Goal: Find specific fact: Find contact information

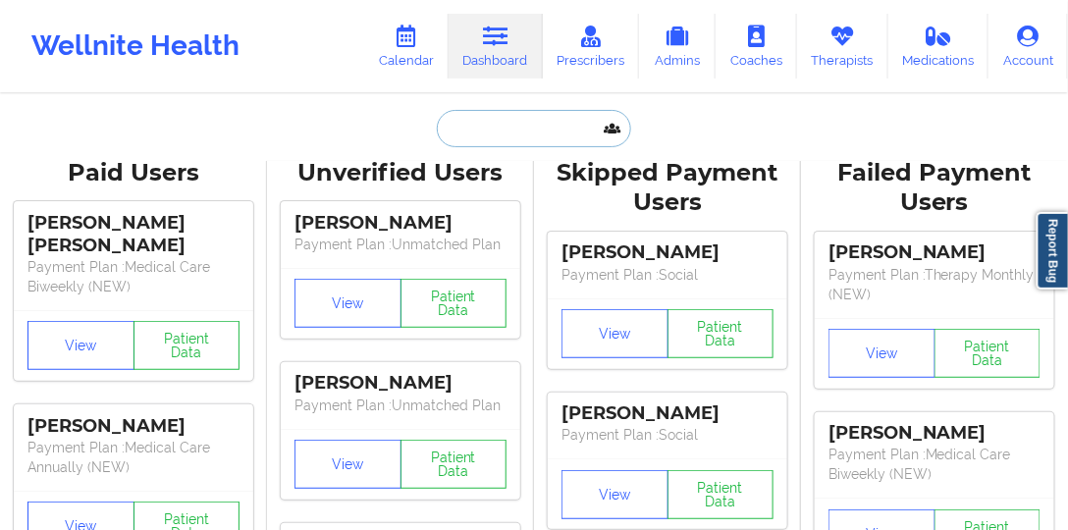
click at [505, 131] on input "text" at bounding box center [534, 128] width 194 height 37
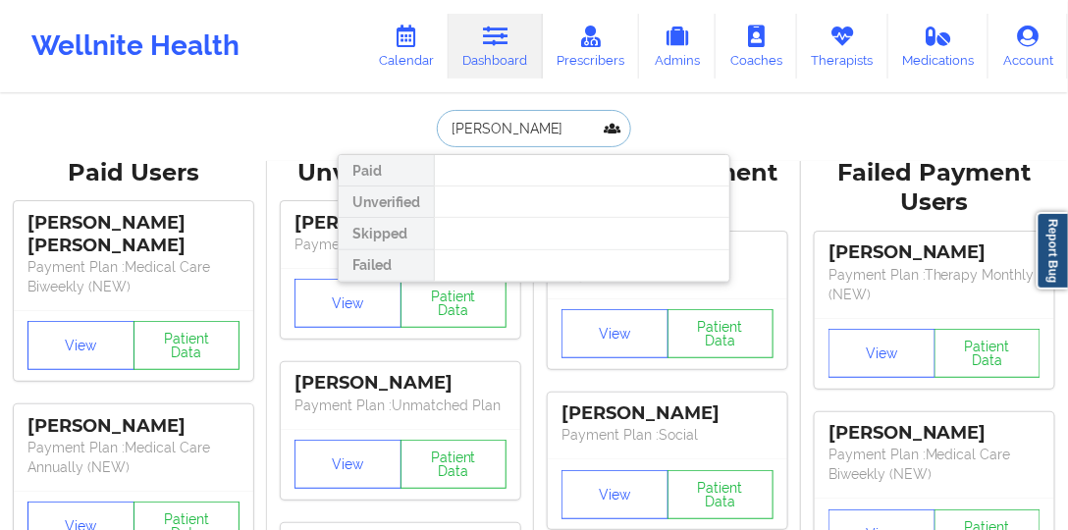
click at [502, 124] on input "[PERSON_NAME]" at bounding box center [534, 128] width 194 height 37
paste input "[PERSON_NAME]"
type input "[PERSON_NAME]"
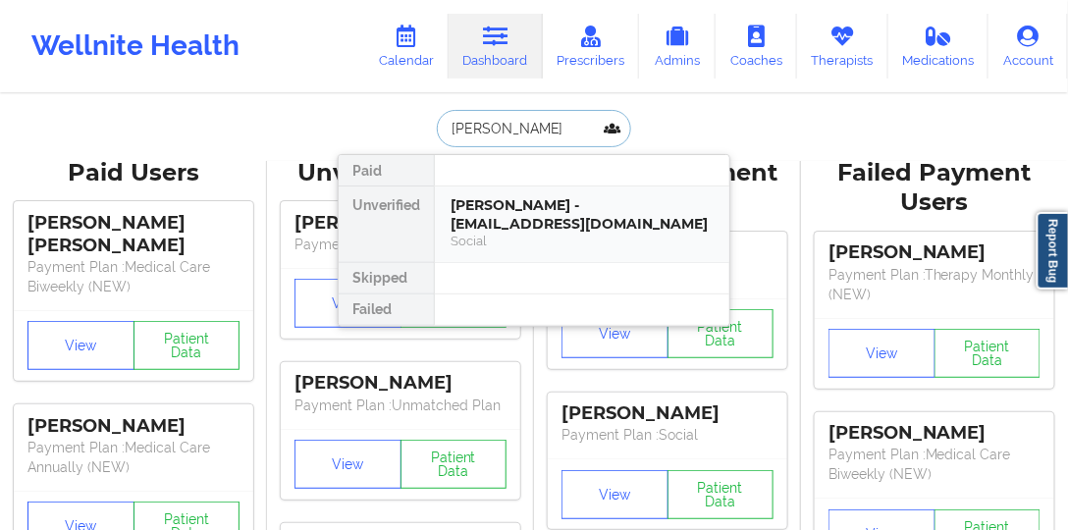
click at [503, 193] on div "[PERSON_NAME] - [EMAIL_ADDRESS][DOMAIN_NAME] Social" at bounding box center [582, 225] width 295 height 76
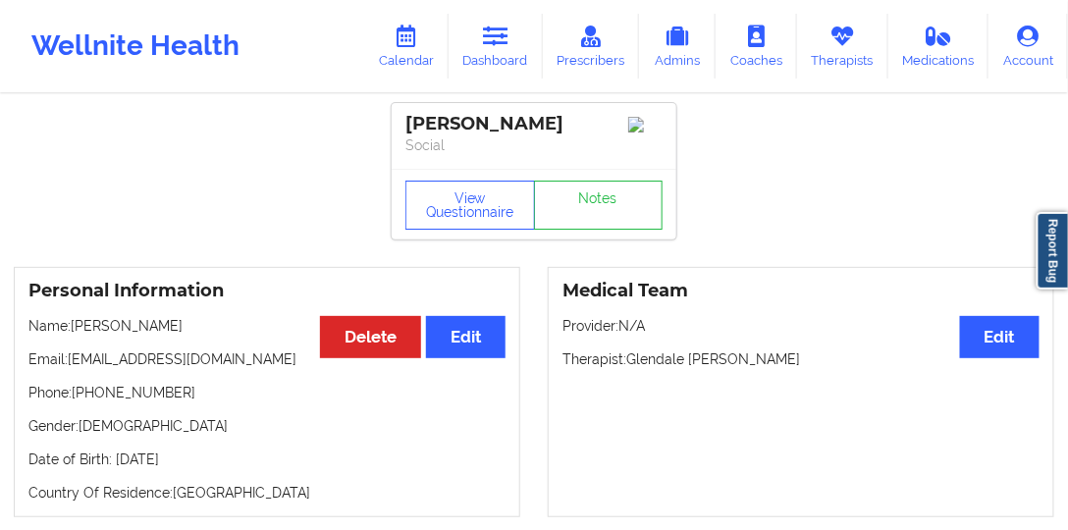
click at [133, 399] on p "Phone: [PHONE_NUMBER]" at bounding box center [266, 393] width 477 height 20
copy p "16106806046"
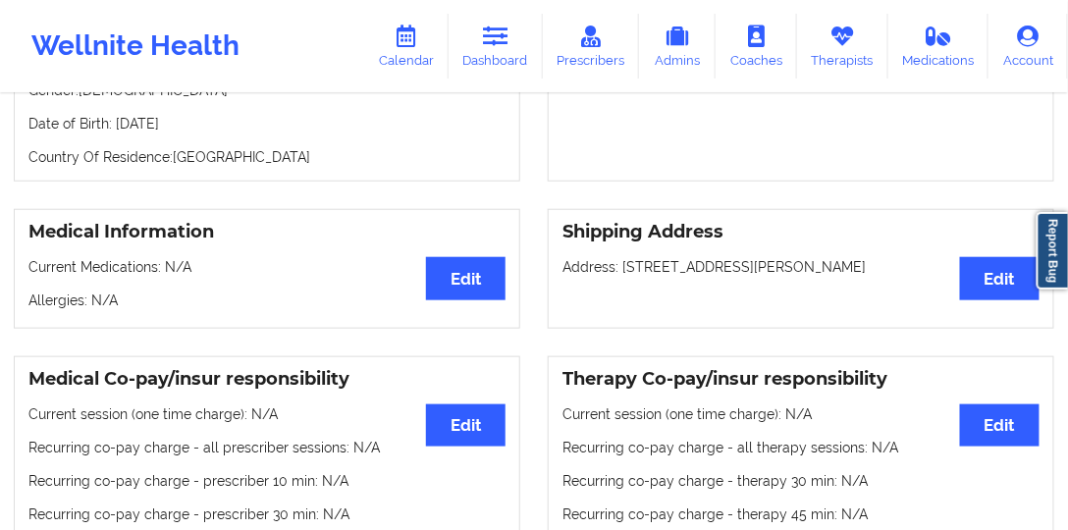
scroll to position [112, 0]
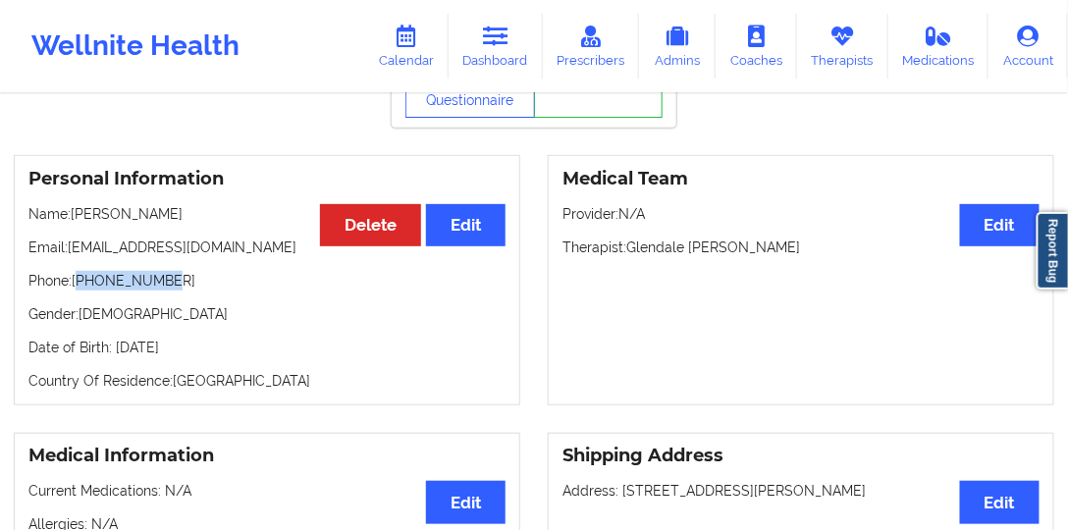
copy p "16106806046"
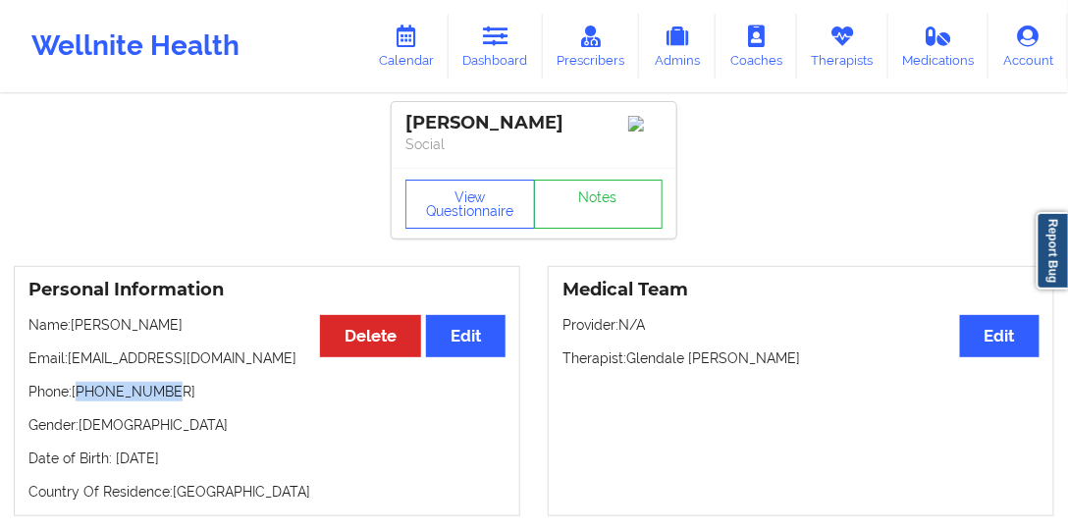
scroll to position [0, 0]
copy p "16106806046"
